Goal: Find specific page/section: Find specific page/section

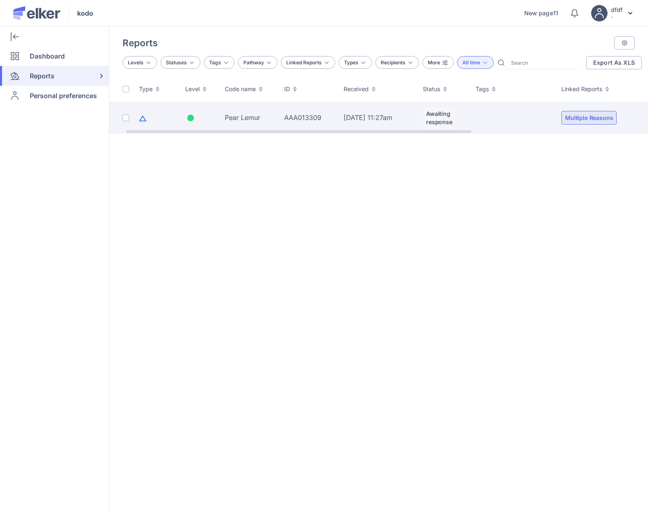
scroll to position [0, 298]
